Goal: Information Seeking & Learning: Learn about a topic

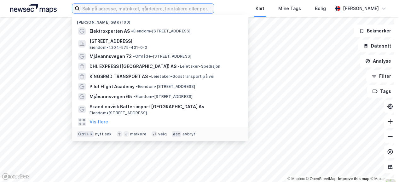
click at [116, 7] on input at bounding box center [147, 8] width 134 height 9
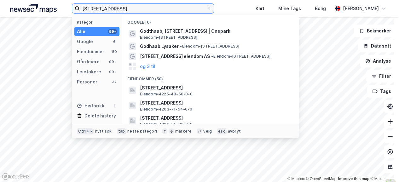
type input "[STREET_ADDRESS]"
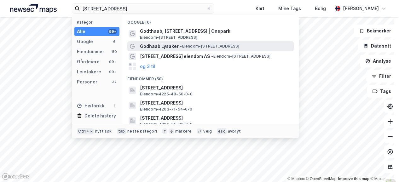
click at [210, 47] on span "• Eiendom • [STREET_ADDRESS]" at bounding box center [209, 46] width 59 height 5
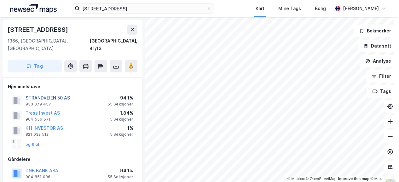
click at [0, 0] on button "STRANDVEIEN 50 AS" at bounding box center [0, 0] width 0 height 0
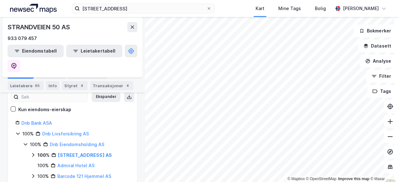
scroll to position [63, 0]
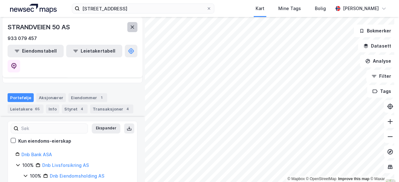
click at [131, 31] on button at bounding box center [132, 27] width 10 height 10
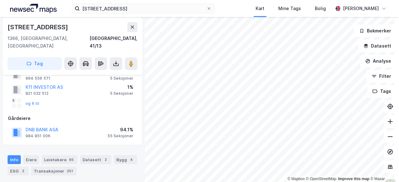
scroll to position [31, 0]
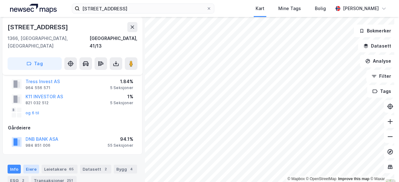
click at [31, 165] on div "Eiere" at bounding box center [31, 169] width 16 height 9
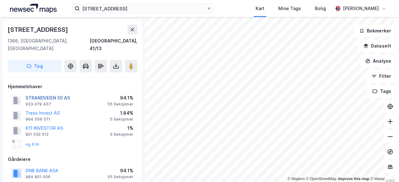
click at [0, 0] on button "STRANDVEIEN 50 AS" at bounding box center [0, 0] width 0 height 0
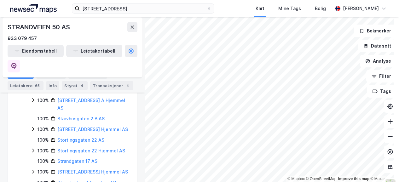
scroll to position [441, 0]
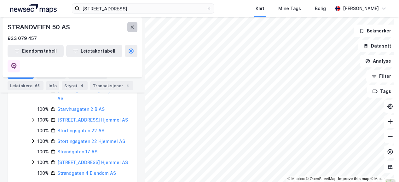
click at [127, 29] on button at bounding box center [132, 27] width 10 height 10
